Goal: Task Accomplishment & Management: Complete application form

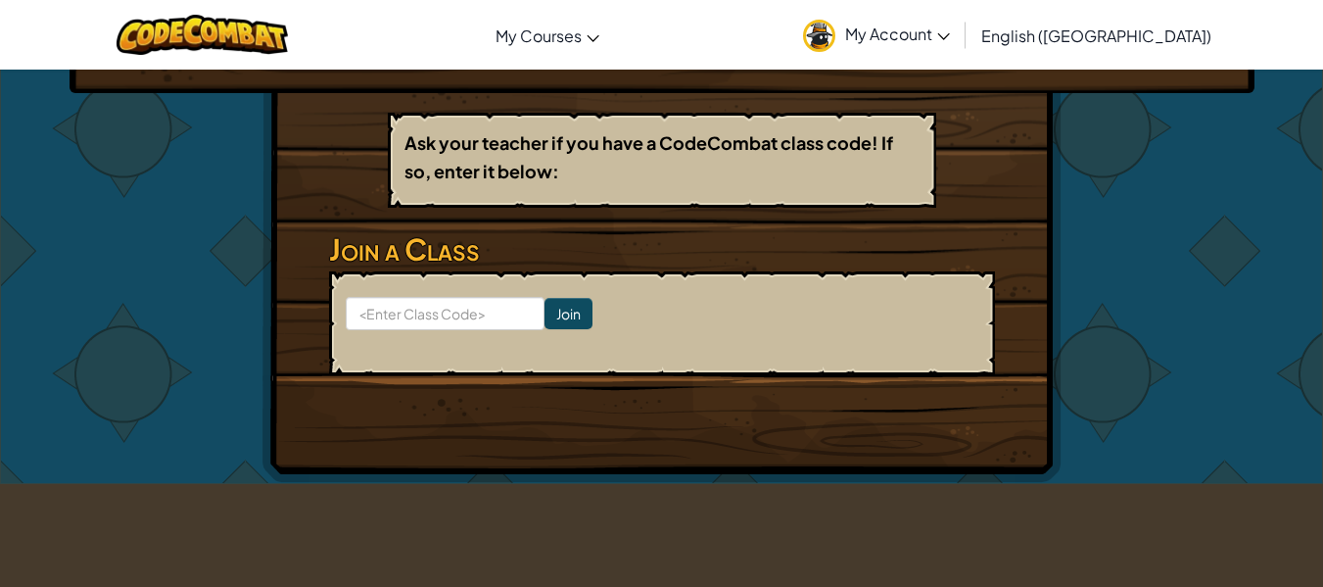
scroll to position [310, 0]
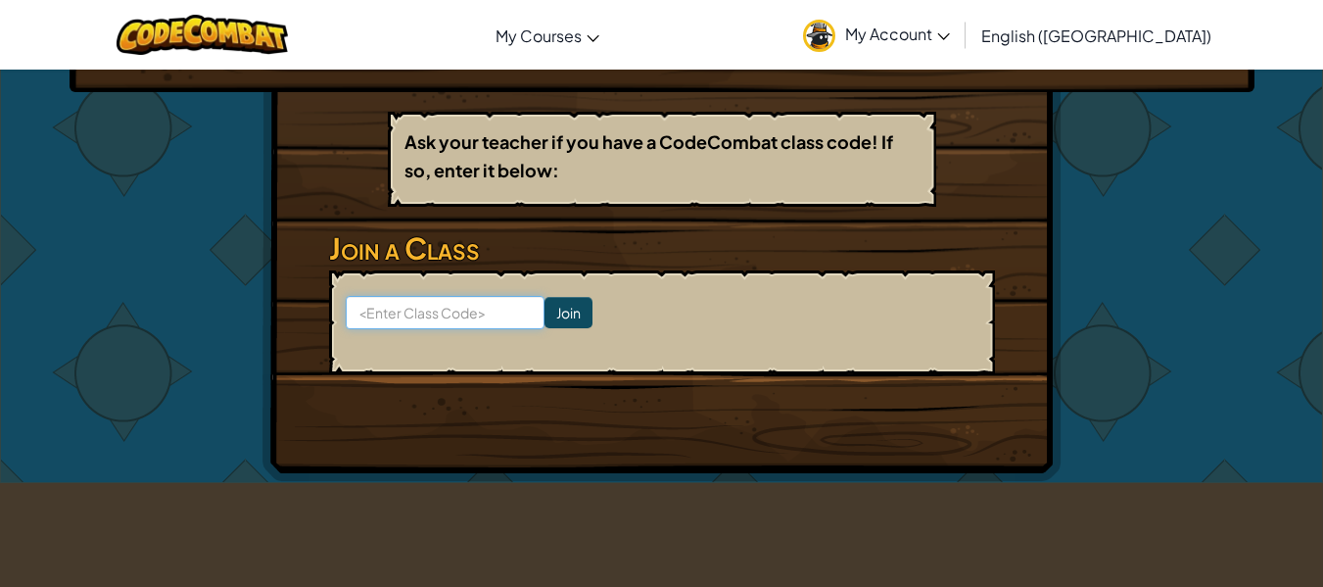
click at [449, 316] on input at bounding box center [445, 312] width 199 height 33
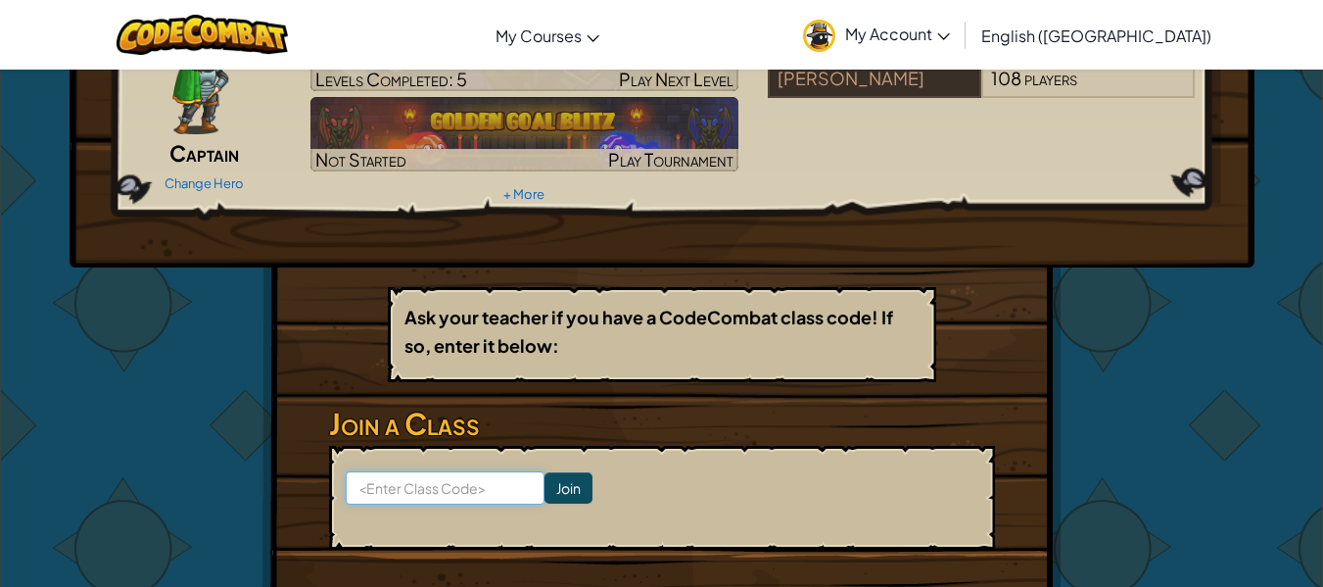
scroll to position [174, 0]
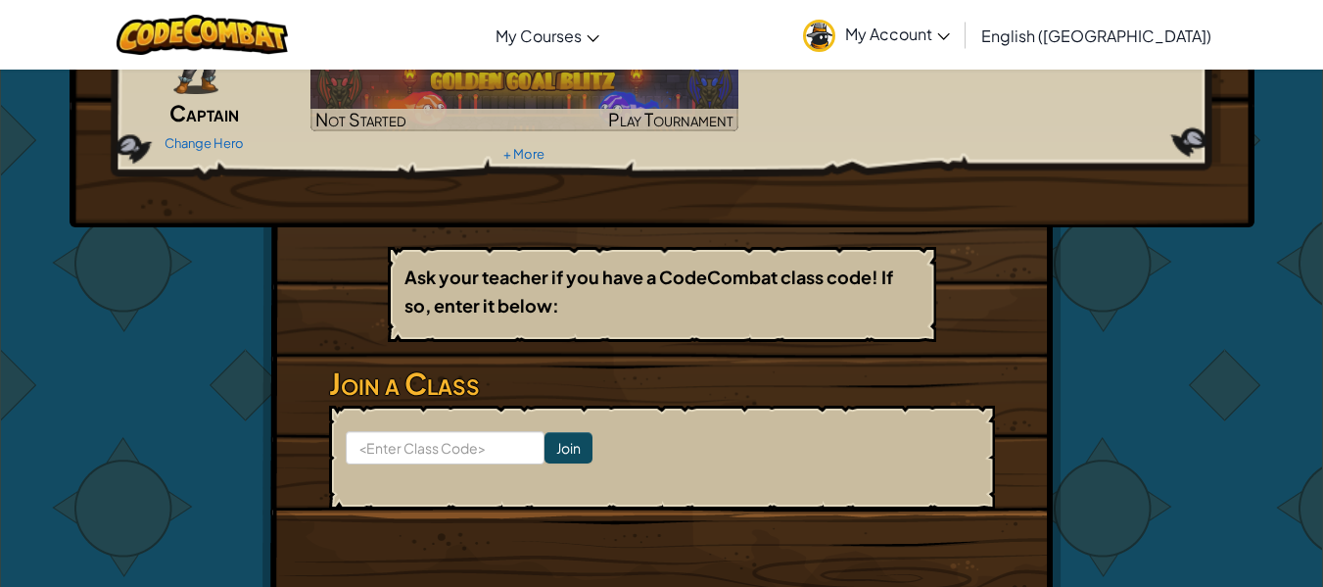
click at [950, 35] on span "My Account" at bounding box center [897, 34] width 105 height 21
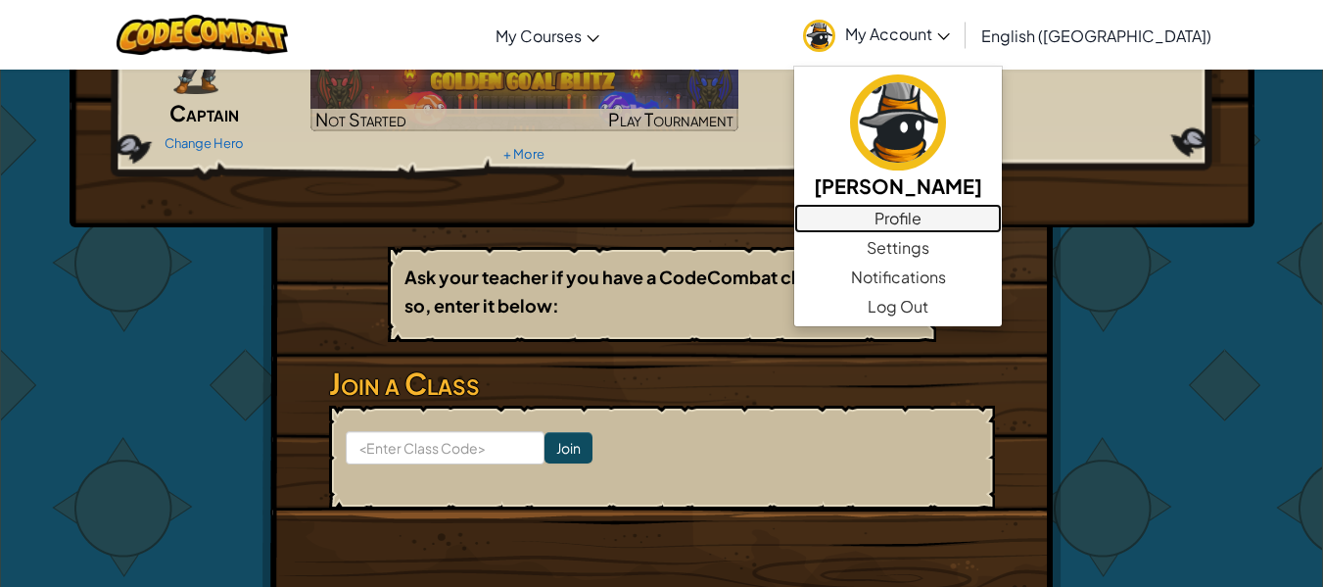
click at [988, 210] on link "Profile" at bounding box center [898, 218] width 208 height 29
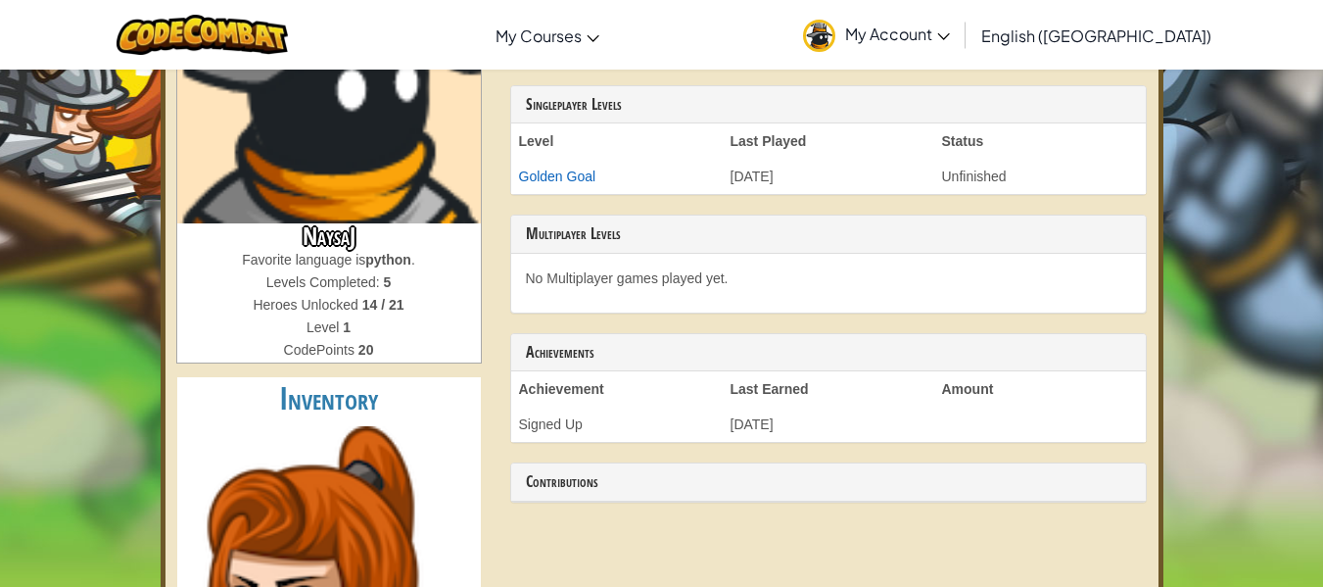
scroll to position [244, 0]
click at [384, 256] on strong "python" at bounding box center [388, 259] width 46 height 16
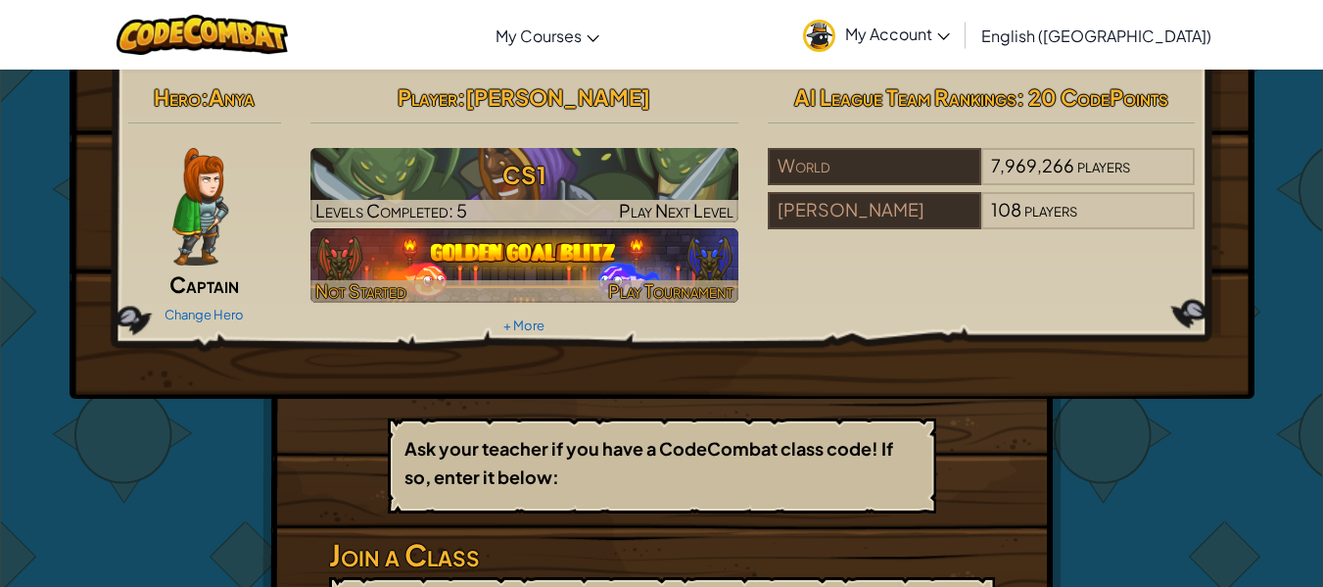
scroll to position [2, 0]
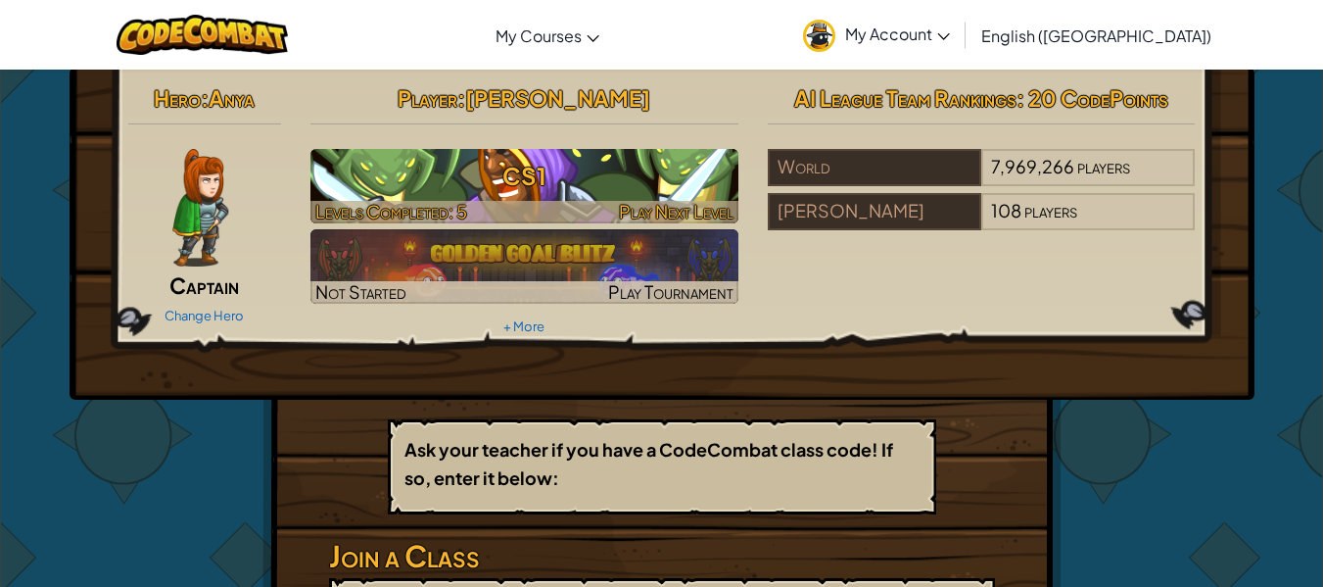
click at [475, 187] on h3 "CS1" at bounding box center [525, 176] width 428 height 44
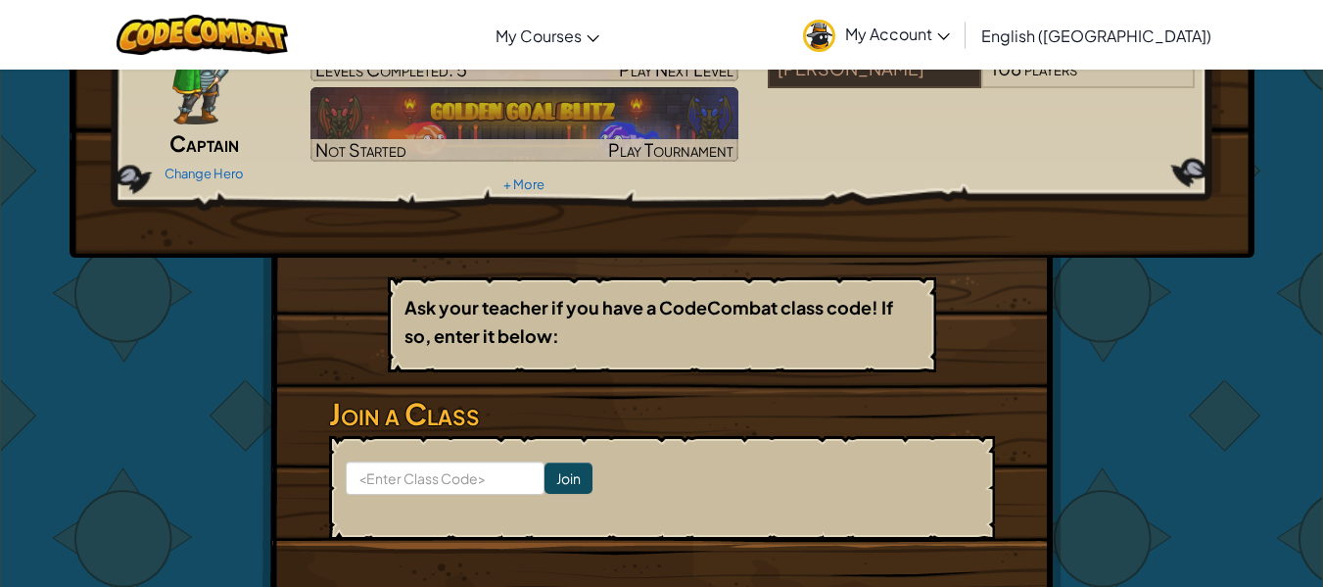
scroll to position [145, 0]
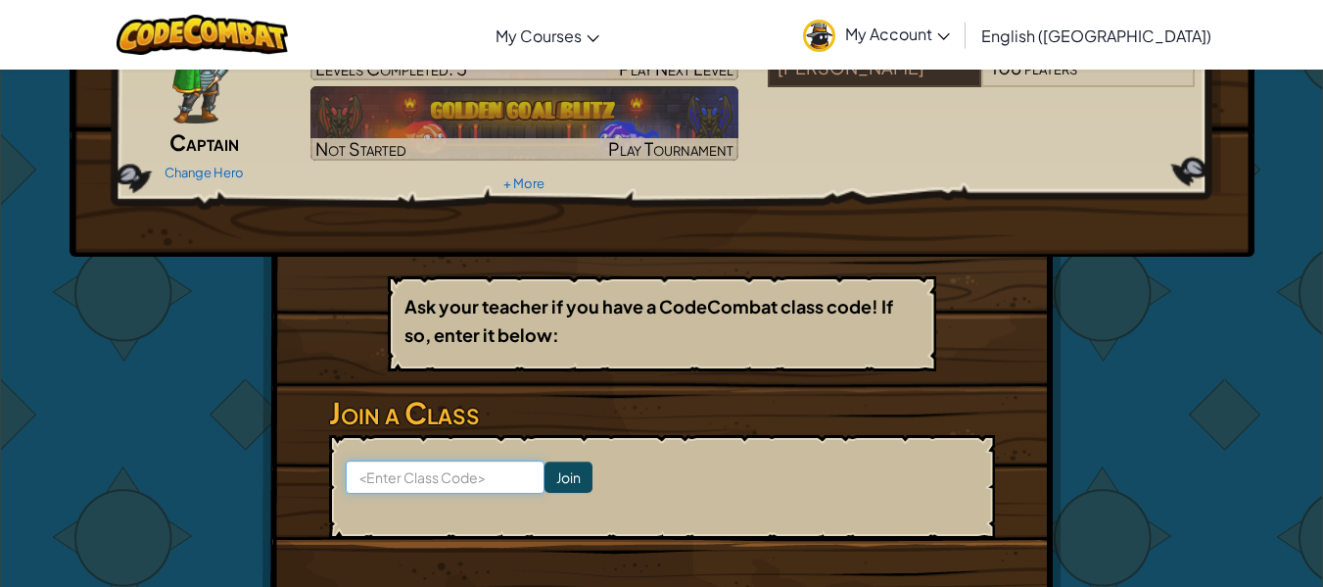
click at [449, 469] on input at bounding box center [445, 476] width 199 height 33
type input "MostArtTrue"
click at [545, 477] on input "Join" at bounding box center [569, 476] width 48 height 31
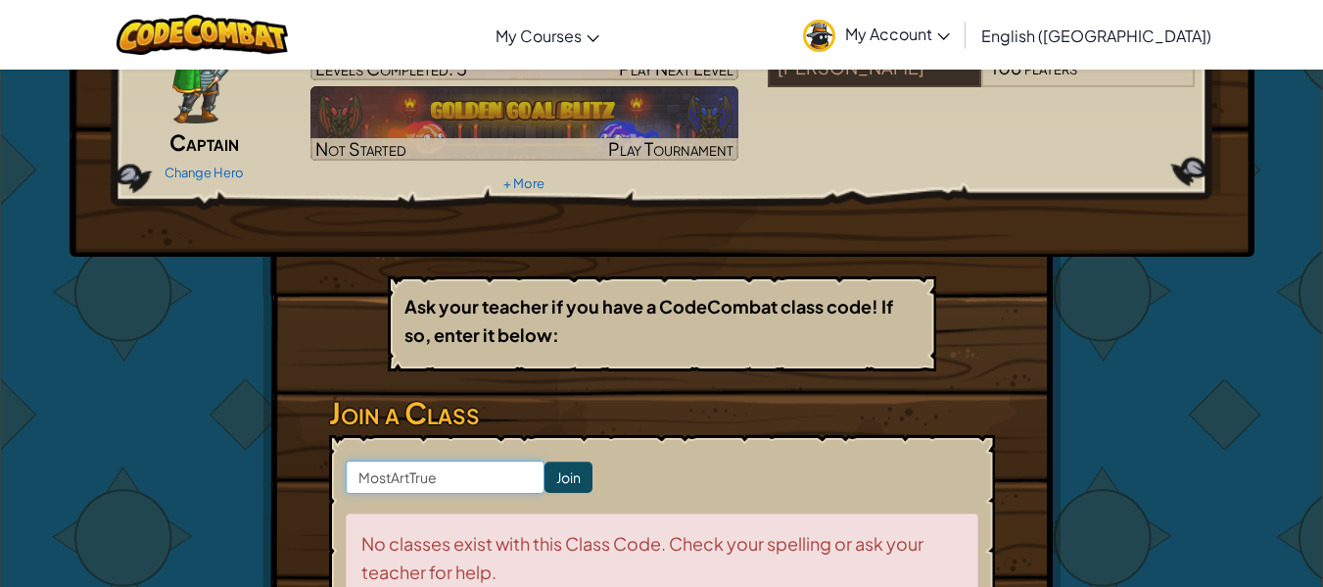
click at [466, 473] on input "MostArtTrue" at bounding box center [445, 476] width 199 height 33
type input "M"
click at [415, 56] on div "Toggle navigation My Courses CodeCombat Classroom Ozaria Classroom AI League Es…" at bounding box center [661, 35] width 1333 height 70
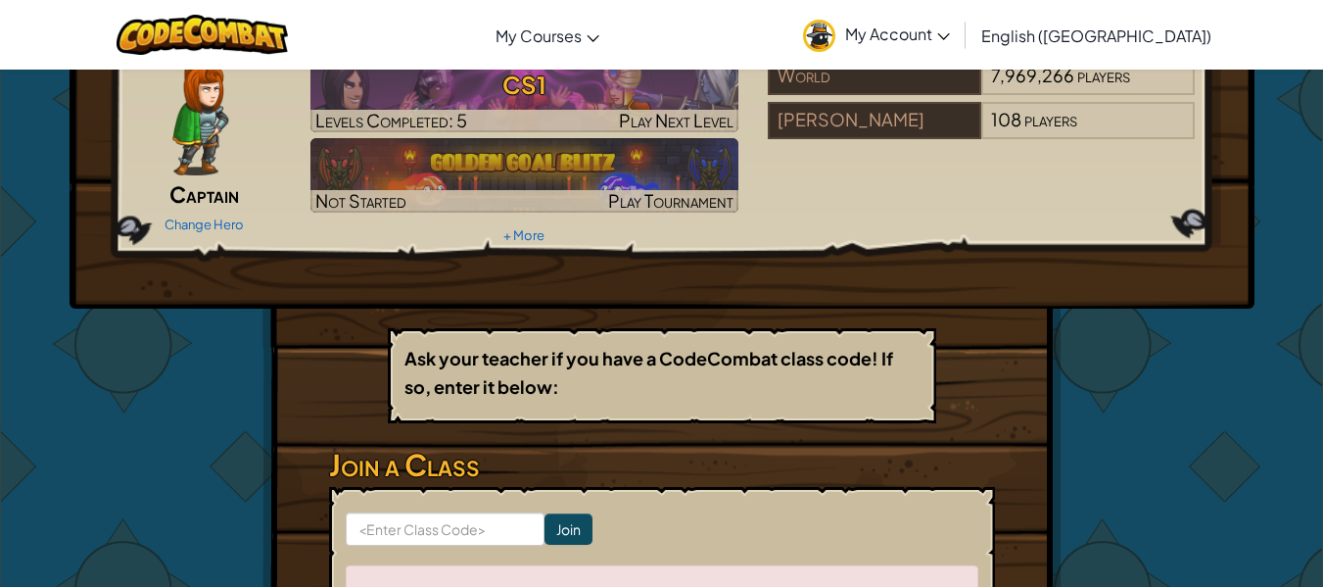
scroll to position [0, 0]
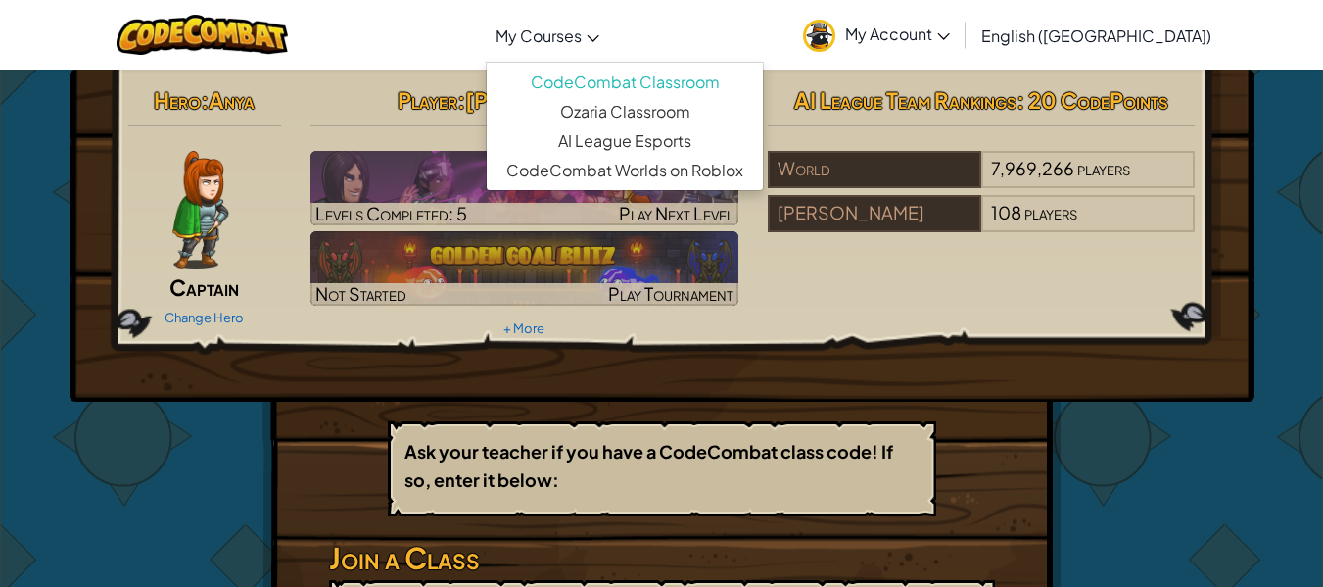
click at [582, 31] on span "My Courses" at bounding box center [539, 35] width 86 height 21
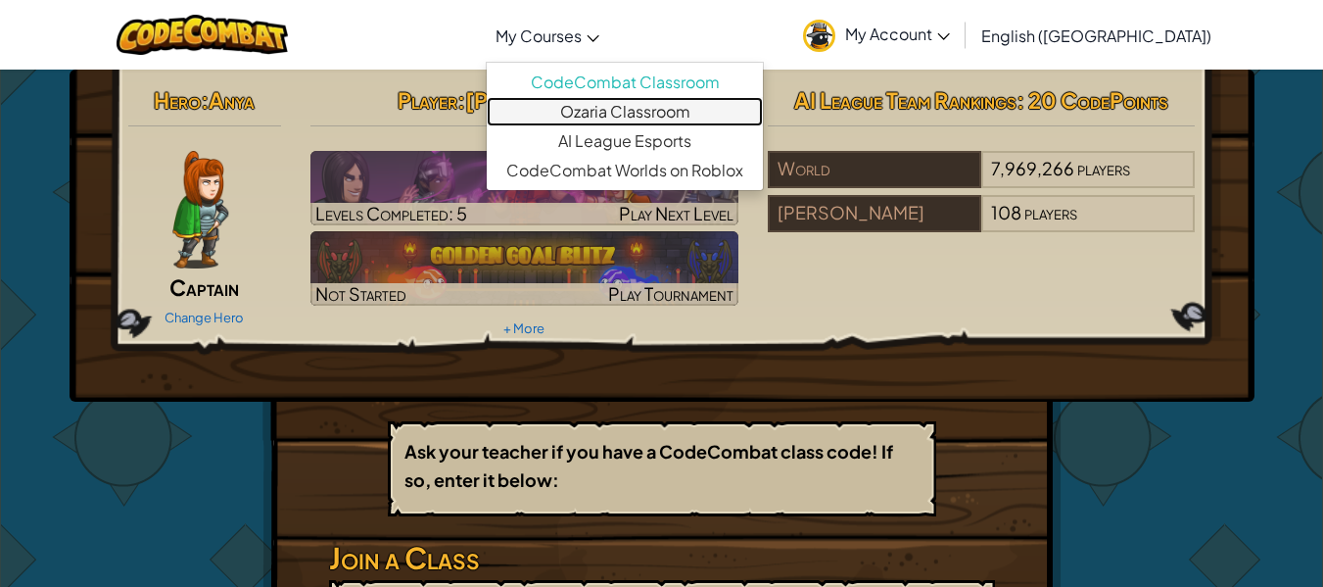
click at [762, 99] on link "Ozaria Classroom" at bounding box center [625, 111] width 276 height 29
